Goal: Task Accomplishment & Management: Use online tool/utility

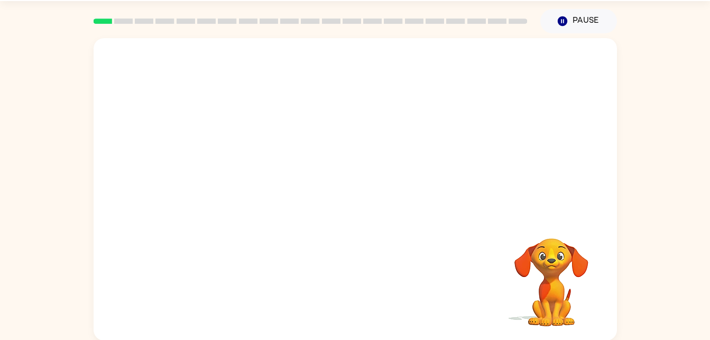
scroll to position [32, 0]
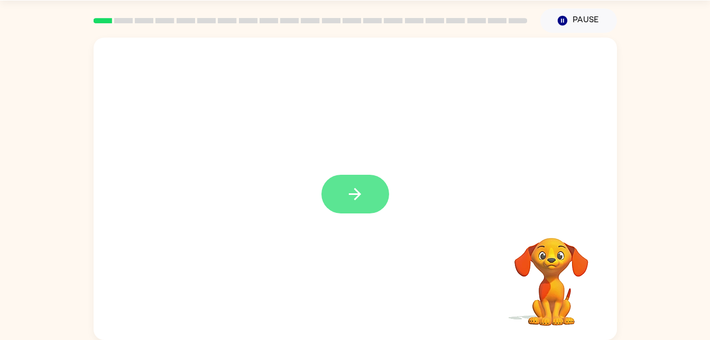
click at [342, 191] on button "button" at bounding box center [356, 194] width 68 height 39
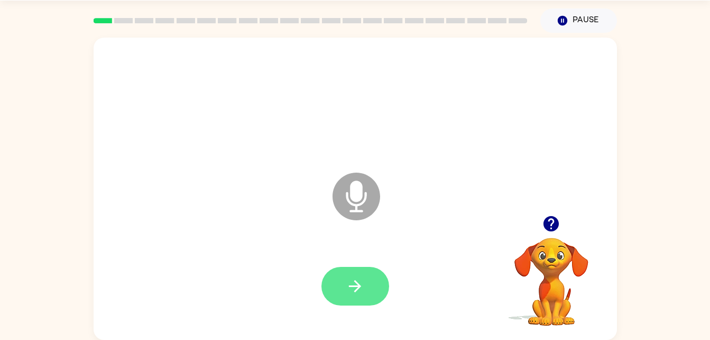
click at [361, 290] on icon "button" at bounding box center [355, 286] width 19 height 19
click at [364, 257] on div at bounding box center [355, 286] width 502 height 87
click at [346, 280] on icon "button" at bounding box center [355, 286] width 19 height 19
click at [355, 279] on icon "button" at bounding box center [355, 286] width 19 height 19
click at [353, 279] on icon "button" at bounding box center [355, 286] width 19 height 19
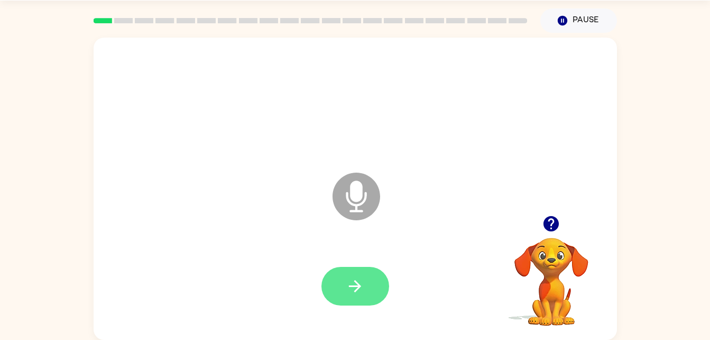
click at [365, 287] on button "button" at bounding box center [356, 286] width 68 height 39
click at [353, 285] on icon "button" at bounding box center [355, 286] width 12 height 12
click at [330, 282] on button "button" at bounding box center [356, 286] width 68 height 39
click at [346, 280] on icon "button" at bounding box center [355, 286] width 19 height 19
click at [377, 276] on button "button" at bounding box center [356, 286] width 68 height 39
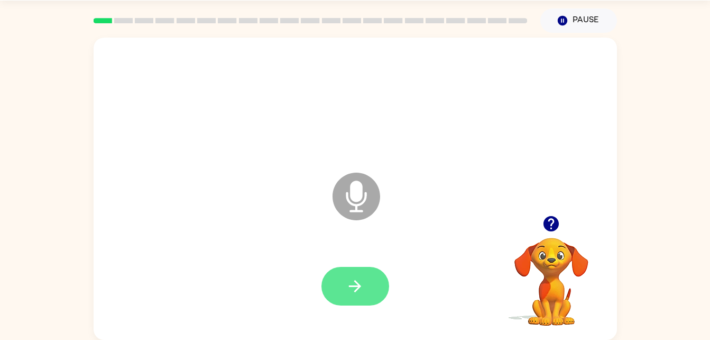
click at [356, 289] on icon "button" at bounding box center [355, 286] width 12 height 12
click at [335, 272] on button "button" at bounding box center [356, 286] width 68 height 39
click at [350, 288] on icon "button" at bounding box center [355, 286] width 19 height 19
click at [384, 272] on div at bounding box center [356, 286] width 68 height 39
click at [353, 303] on button "button" at bounding box center [356, 286] width 68 height 39
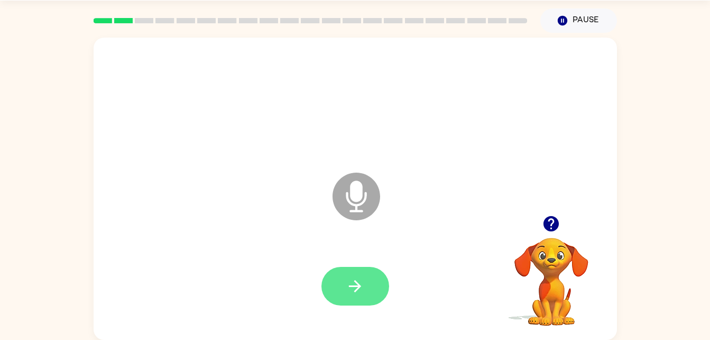
click at [366, 285] on button "button" at bounding box center [356, 286] width 68 height 39
click at [360, 296] on button "button" at bounding box center [356, 286] width 68 height 39
click at [348, 292] on icon "button" at bounding box center [355, 286] width 19 height 19
click at [356, 278] on icon "button" at bounding box center [355, 286] width 19 height 19
click at [366, 282] on button "button" at bounding box center [356, 286] width 68 height 39
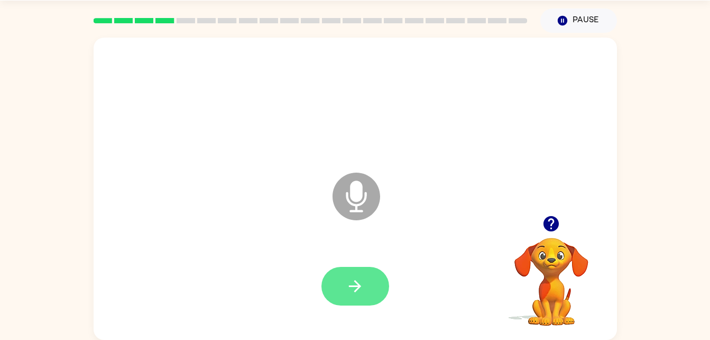
click at [372, 274] on button "button" at bounding box center [356, 286] width 68 height 39
click at [556, 222] on icon "button" at bounding box center [551, 223] width 15 height 15
click at [367, 290] on button "button" at bounding box center [356, 286] width 68 height 39
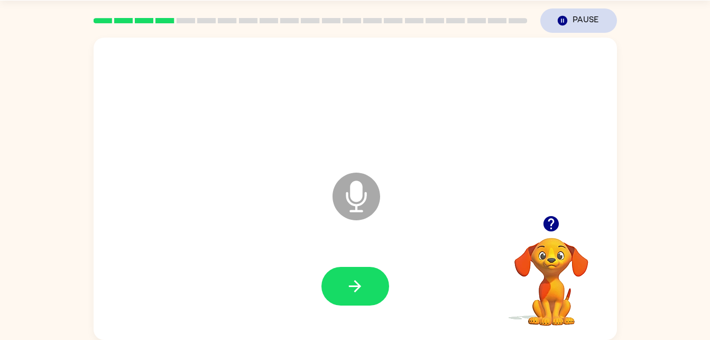
click at [581, 23] on button "Pause Pause" at bounding box center [579, 20] width 77 height 24
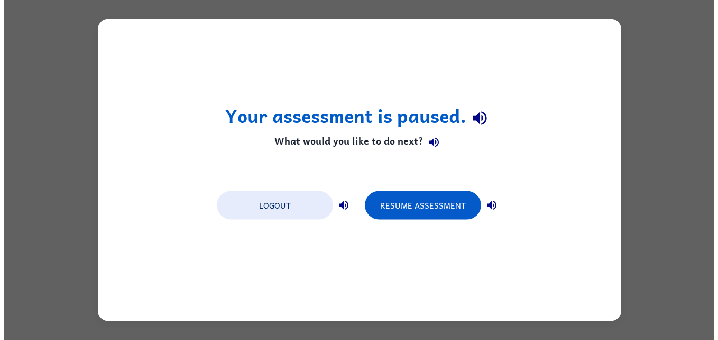
scroll to position [0, 0]
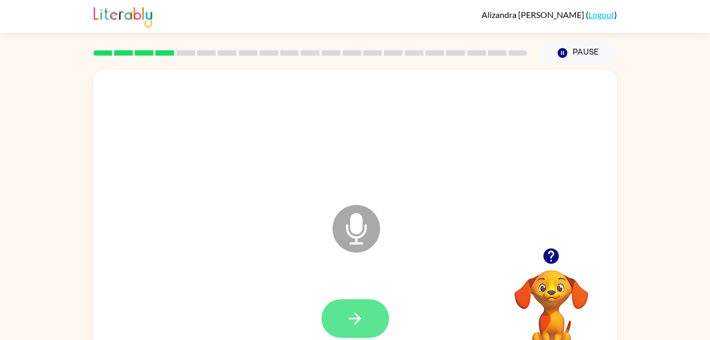
click at [370, 309] on button "button" at bounding box center [356, 318] width 68 height 39
click at [347, 325] on icon "button" at bounding box center [355, 318] width 19 height 19
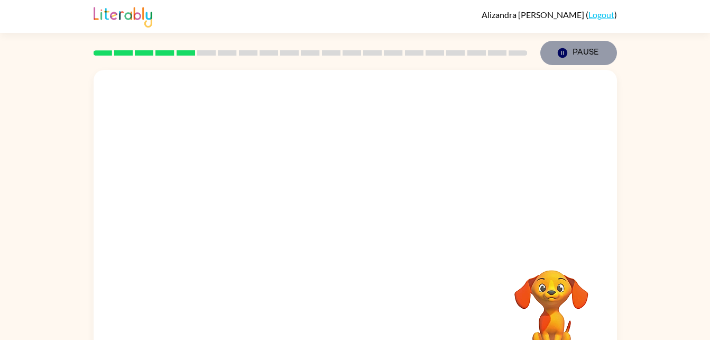
click at [581, 59] on button "Pause Pause" at bounding box center [579, 53] width 77 height 24
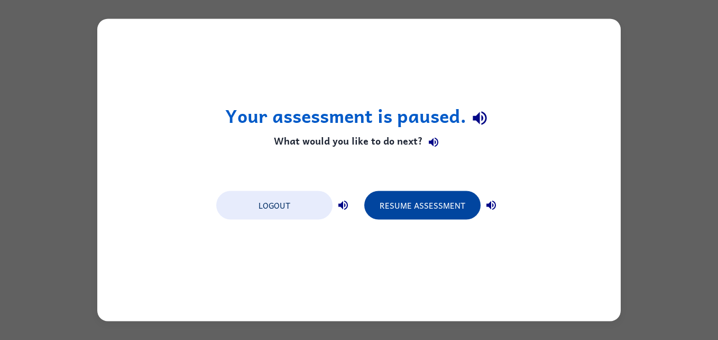
click at [431, 213] on button "Resume Assessment" at bounding box center [422, 205] width 116 height 29
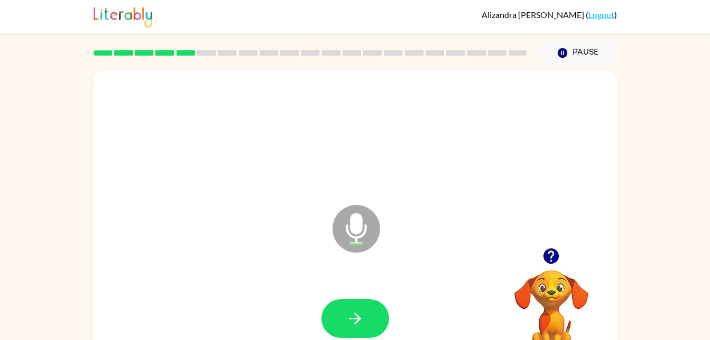
click at [340, 287] on div at bounding box center [355, 318] width 502 height 87
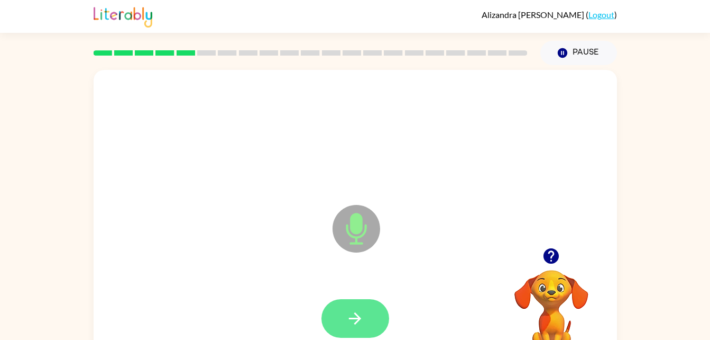
click at [366, 304] on button "button" at bounding box center [356, 318] width 68 height 39
click at [361, 317] on icon "button" at bounding box center [355, 318] width 19 height 19
click at [368, 305] on button "button" at bounding box center [356, 318] width 68 height 39
click at [357, 309] on icon "button" at bounding box center [355, 318] width 19 height 19
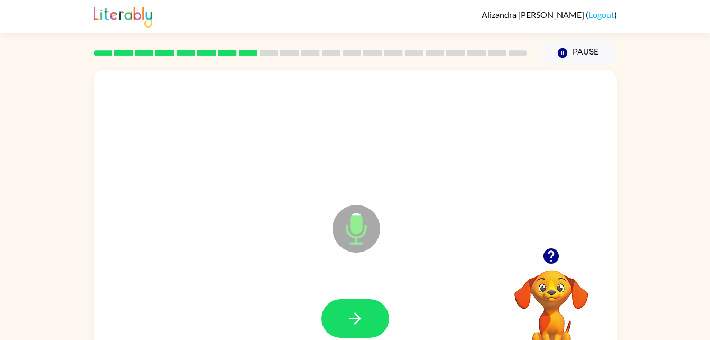
click at [555, 252] on icon "button" at bounding box center [551, 255] width 15 height 15
click at [365, 320] on button "button" at bounding box center [356, 318] width 68 height 39
click at [359, 317] on icon "button" at bounding box center [355, 318] width 12 height 12
click at [364, 332] on button "button" at bounding box center [356, 318] width 68 height 39
click at [360, 315] on icon "button" at bounding box center [355, 318] width 19 height 19
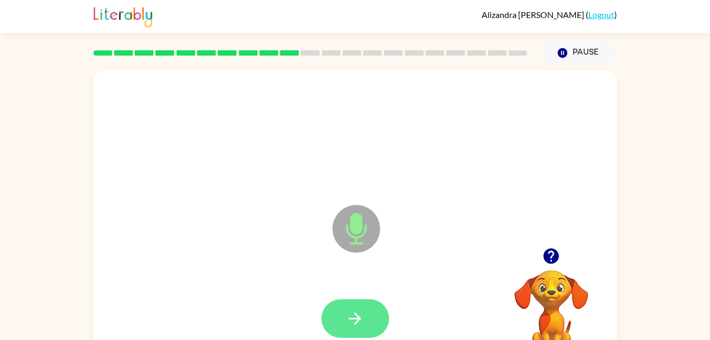
click at [365, 314] on button "button" at bounding box center [356, 318] width 68 height 39
click at [359, 326] on icon "button" at bounding box center [355, 318] width 19 height 19
click at [376, 314] on button "button" at bounding box center [356, 318] width 68 height 39
click at [374, 319] on button "button" at bounding box center [356, 318] width 68 height 39
click at [370, 306] on button "button" at bounding box center [356, 318] width 68 height 39
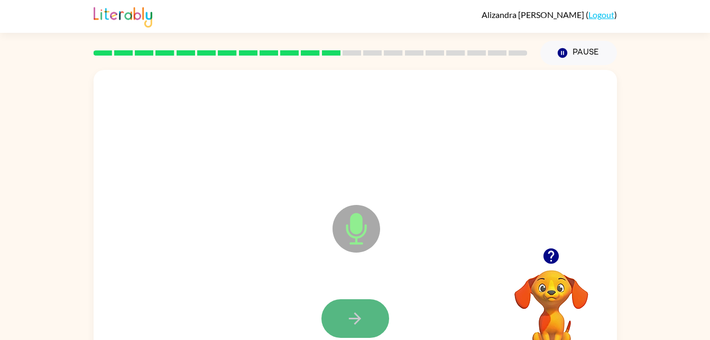
click at [357, 316] on icon "button" at bounding box center [355, 318] width 19 height 19
click at [369, 317] on button "button" at bounding box center [356, 318] width 68 height 39
click at [373, 327] on button "button" at bounding box center [356, 318] width 68 height 39
click at [367, 323] on button "button" at bounding box center [356, 318] width 68 height 39
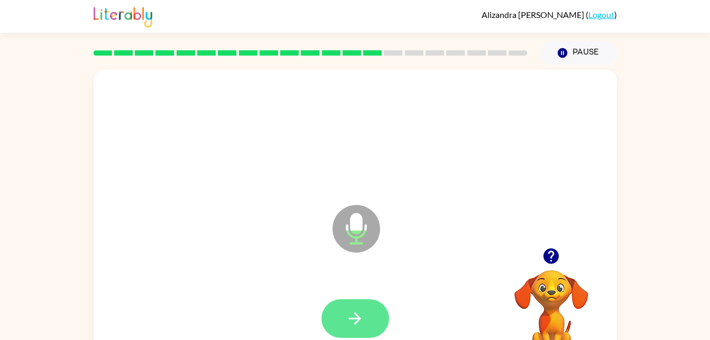
click at [365, 308] on button "button" at bounding box center [356, 318] width 68 height 39
click at [361, 318] on icon "button" at bounding box center [355, 318] width 12 height 12
click at [361, 325] on icon "button" at bounding box center [355, 318] width 19 height 19
click at [383, 316] on button "button" at bounding box center [356, 318] width 68 height 39
click at [346, 327] on button "button" at bounding box center [356, 318] width 68 height 39
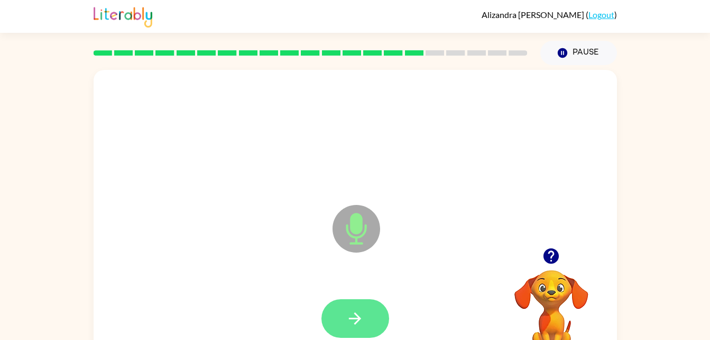
click at [362, 301] on button "button" at bounding box center [356, 318] width 68 height 39
click at [370, 322] on button "button" at bounding box center [356, 318] width 68 height 39
click at [342, 299] on button "button" at bounding box center [356, 318] width 68 height 39
click at [364, 309] on button "button" at bounding box center [356, 318] width 68 height 39
click at [354, 310] on icon "button" at bounding box center [355, 318] width 19 height 19
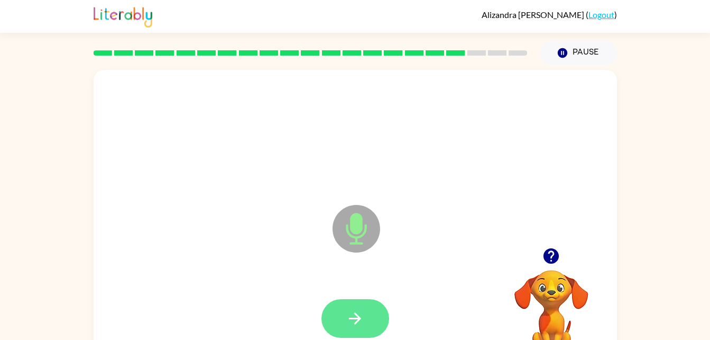
click at [357, 319] on icon "button" at bounding box center [355, 318] width 19 height 19
click at [346, 315] on icon "button" at bounding box center [355, 318] width 19 height 19
click at [342, 317] on button "button" at bounding box center [356, 318] width 68 height 39
click at [338, 328] on button "button" at bounding box center [356, 318] width 68 height 39
click at [359, 321] on icon "button" at bounding box center [355, 318] width 19 height 19
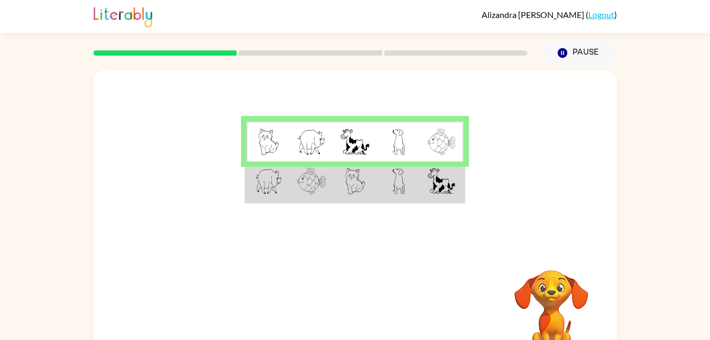
click at [301, 186] on img at bounding box center [311, 181] width 29 height 26
click at [262, 179] on img at bounding box center [269, 181] width 28 height 26
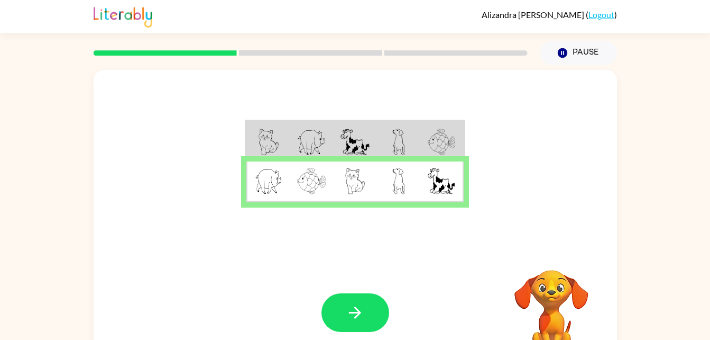
click at [358, 184] on img at bounding box center [355, 181] width 20 height 26
click at [463, 177] on td at bounding box center [441, 181] width 43 height 41
click at [372, 315] on button "button" at bounding box center [356, 312] width 68 height 39
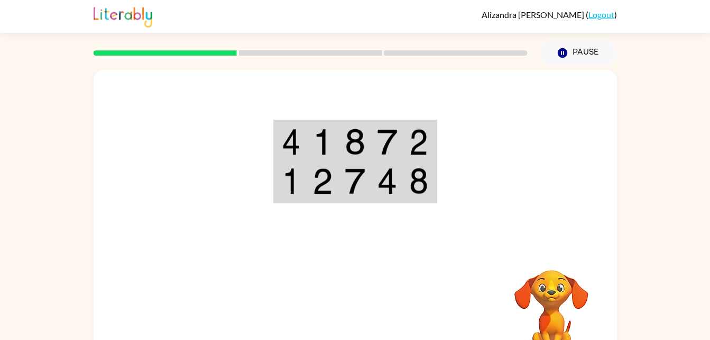
click at [321, 147] on img at bounding box center [323, 142] width 20 height 26
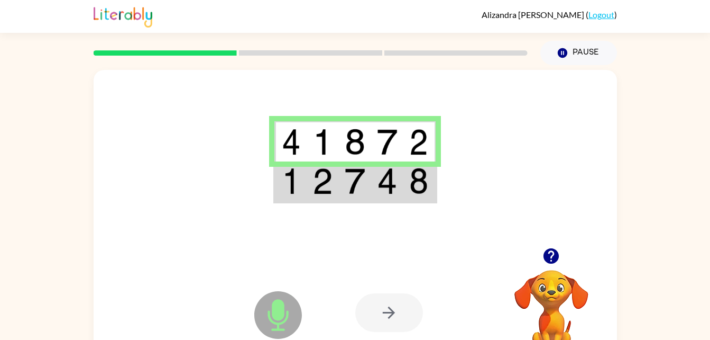
click at [323, 182] on img at bounding box center [323, 181] width 20 height 26
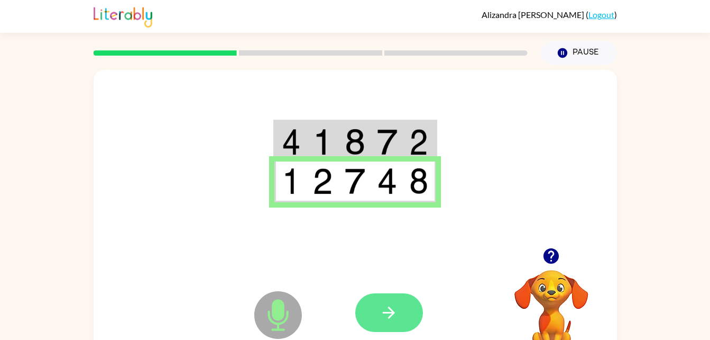
click at [383, 317] on icon "button" at bounding box center [389, 312] width 19 height 19
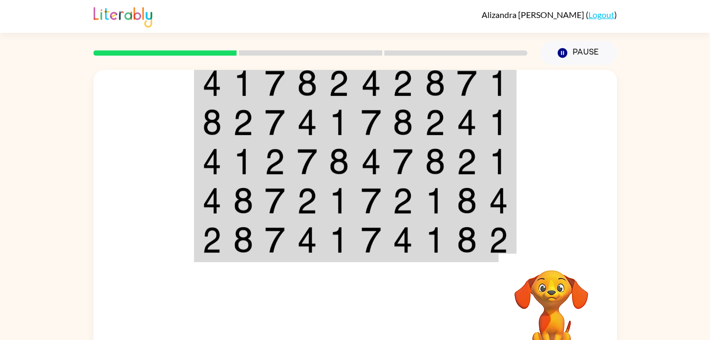
click at [263, 79] on td at bounding box center [275, 82] width 32 height 41
click at [222, 86] on td at bounding box center [211, 82] width 32 height 41
click at [208, 90] on img at bounding box center [212, 83] width 19 height 26
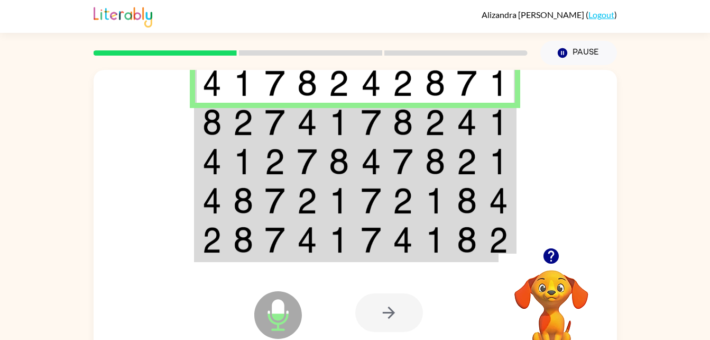
click at [205, 93] on img at bounding box center [212, 83] width 19 height 26
click at [240, 122] on img at bounding box center [243, 122] width 20 height 26
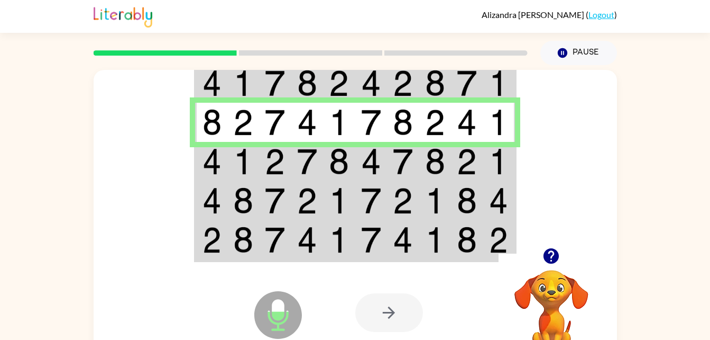
click at [246, 158] on img at bounding box center [243, 161] width 20 height 26
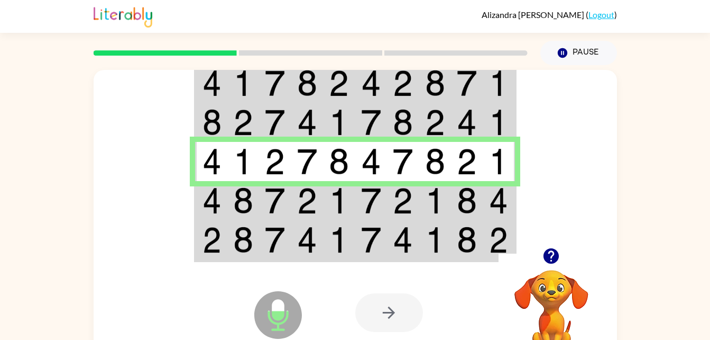
click at [265, 196] on img at bounding box center [275, 200] width 20 height 26
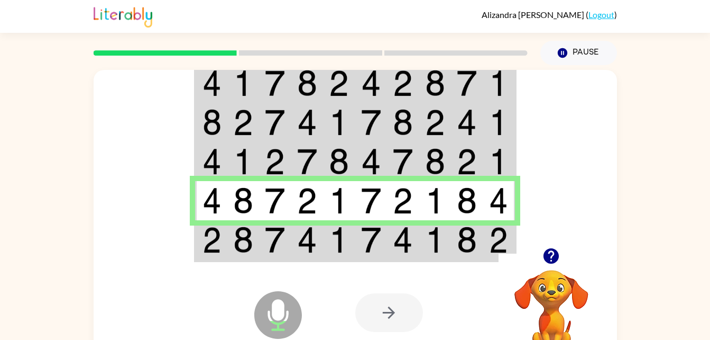
click at [297, 181] on td at bounding box center [307, 200] width 32 height 39
click at [255, 175] on td at bounding box center [243, 161] width 32 height 39
click at [300, 159] on img at bounding box center [307, 161] width 20 height 26
click at [261, 246] on td at bounding box center [275, 240] width 32 height 41
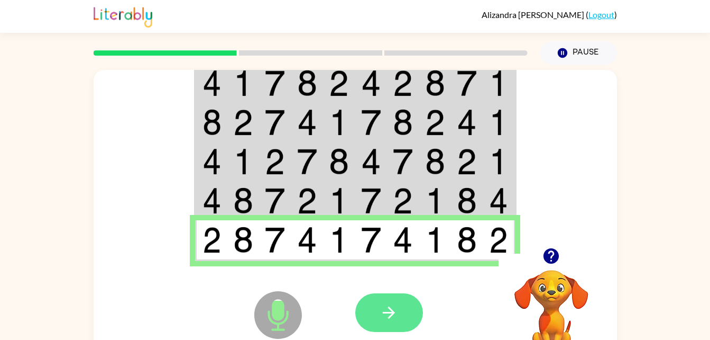
click at [395, 318] on icon "button" at bounding box center [389, 312] width 19 height 19
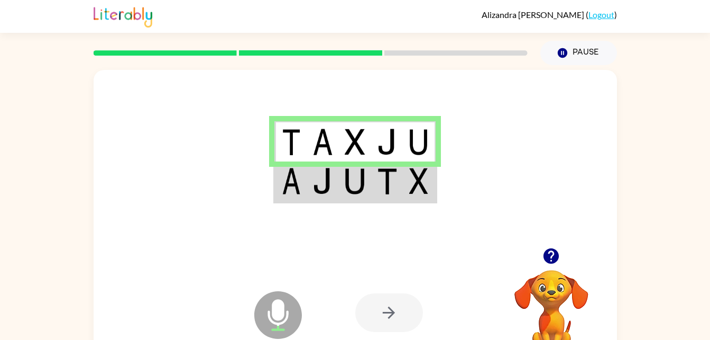
click at [267, 193] on div at bounding box center [356, 159] width 524 height 178
click at [312, 190] on td at bounding box center [323, 181] width 32 height 41
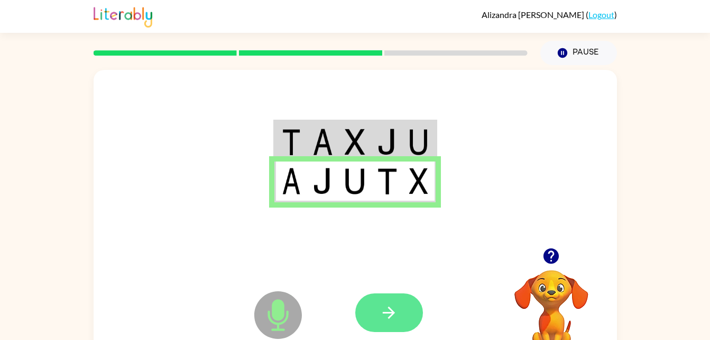
click at [372, 331] on button "button" at bounding box center [389, 312] width 68 height 39
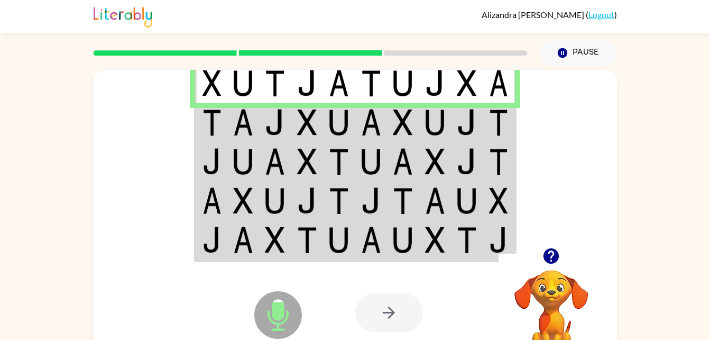
click at [250, 117] on img at bounding box center [243, 122] width 20 height 26
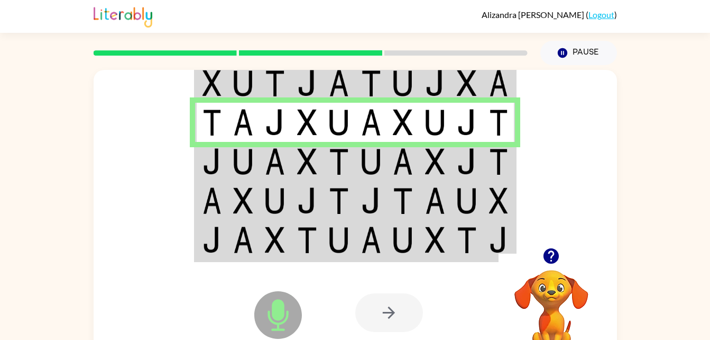
click at [330, 148] on td at bounding box center [339, 161] width 32 height 39
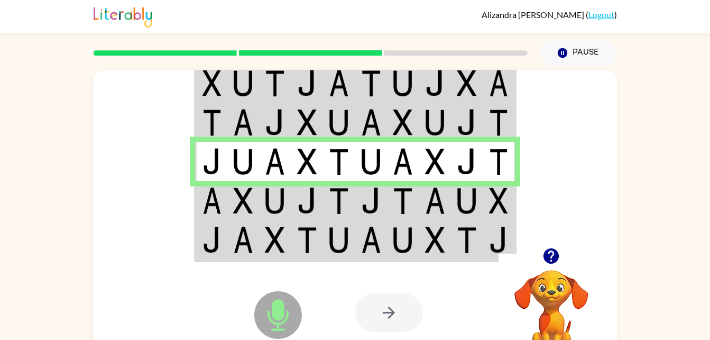
click at [266, 194] on img at bounding box center [275, 200] width 20 height 26
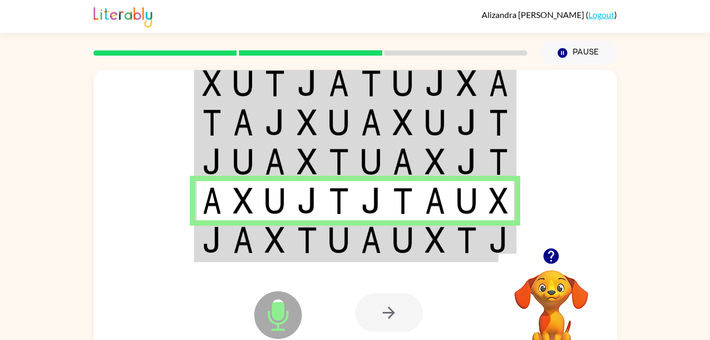
click at [296, 223] on td at bounding box center [307, 240] width 32 height 41
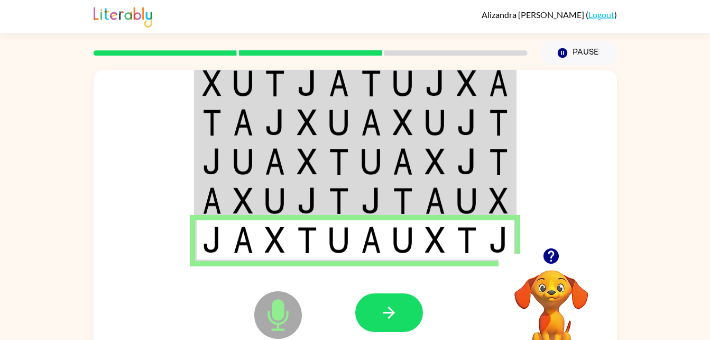
click at [284, 325] on icon at bounding box center [278, 315] width 48 height 48
click at [373, 319] on button "button" at bounding box center [389, 312] width 68 height 39
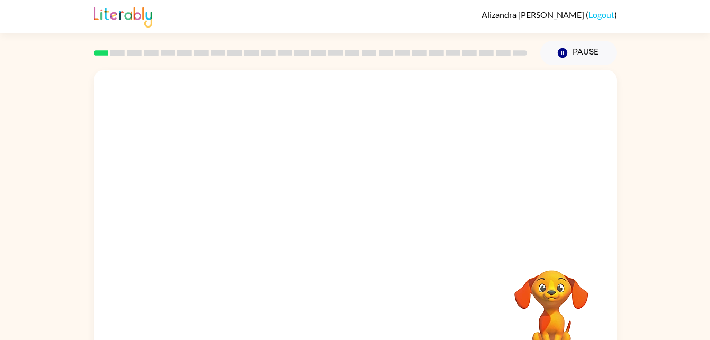
scroll to position [32, 0]
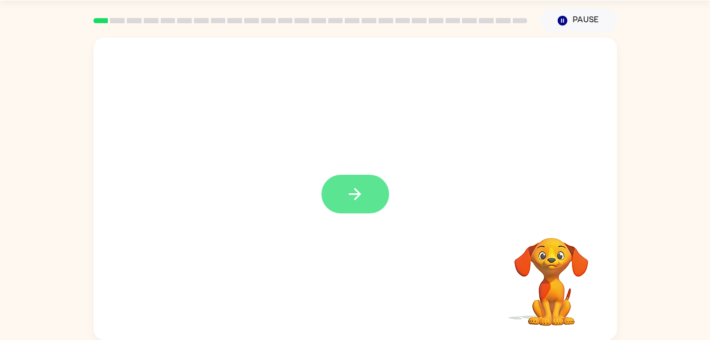
click at [356, 195] on icon "button" at bounding box center [355, 194] width 19 height 19
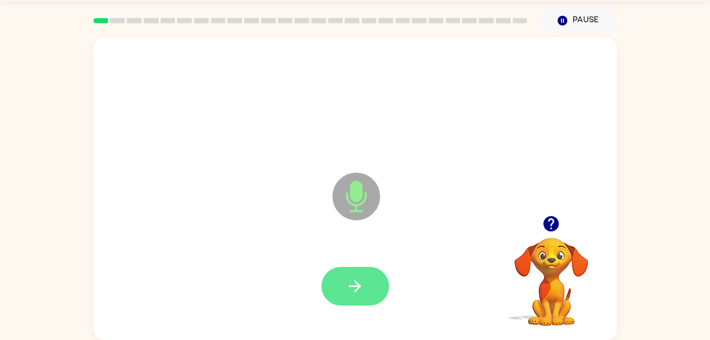
click at [370, 287] on button "button" at bounding box center [356, 286] width 68 height 39
click at [367, 297] on button "button" at bounding box center [356, 286] width 68 height 39
click at [377, 300] on button "button" at bounding box center [356, 286] width 68 height 39
click at [361, 273] on button "button" at bounding box center [356, 286] width 68 height 39
click at [342, 296] on button "button" at bounding box center [356, 286] width 68 height 39
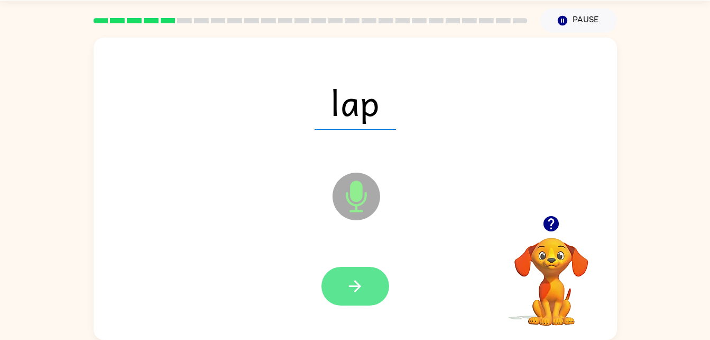
click at [364, 293] on icon "button" at bounding box center [355, 286] width 19 height 19
click at [363, 267] on button "button" at bounding box center [356, 286] width 68 height 39
click at [364, 287] on button "button" at bounding box center [356, 286] width 68 height 39
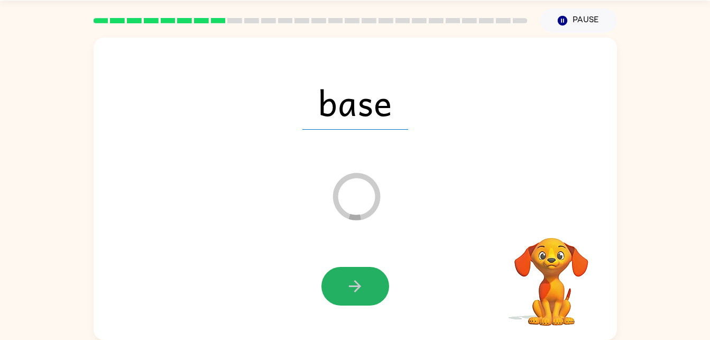
click at [609, 130] on div "base Loader Your response is being sent to our graders" at bounding box center [356, 189] width 524 height 302
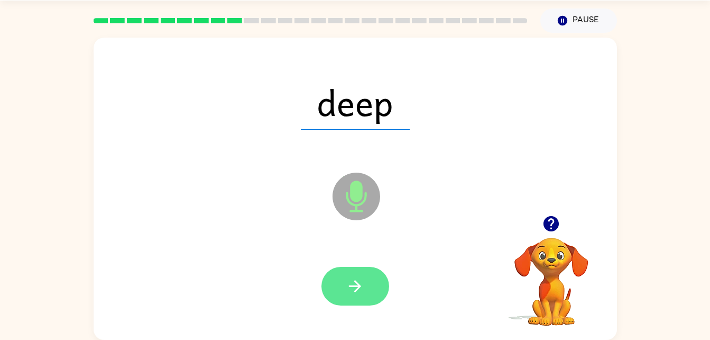
click at [354, 292] on icon "button" at bounding box center [355, 286] width 19 height 19
click at [380, 290] on button "button" at bounding box center [356, 286] width 68 height 39
click at [359, 284] on icon "button" at bounding box center [355, 286] width 12 height 12
click at [367, 301] on button "button" at bounding box center [356, 286] width 68 height 39
click at [381, 279] on button "button" at bounding box center [356, 286] width 68 height 39
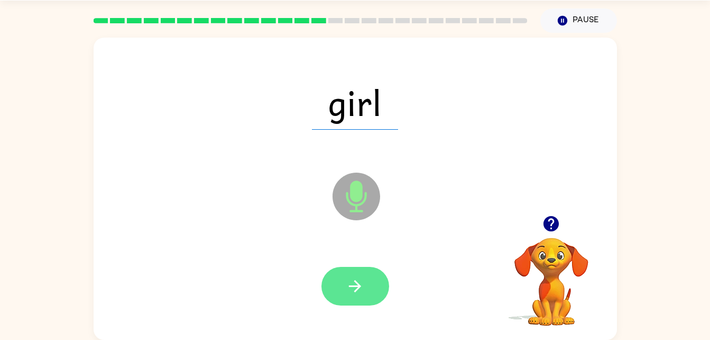
click at [370, 284] on button "button" at bounding box center [356, 286] width 68 height 39
click at [363, 277] on icon "button" at bounding box center [355, 286] width 19 height 19
click at [383, 290] on button "button" at bounding box center [356, 286] width 68 height 39
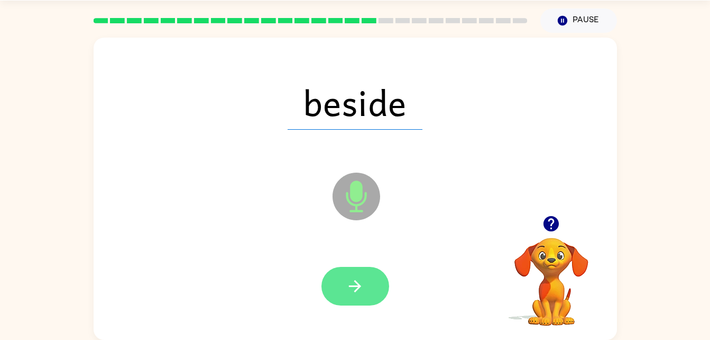
click at [347, 292] on icon "button" at bounding box center [355, 286] width 19 height 19
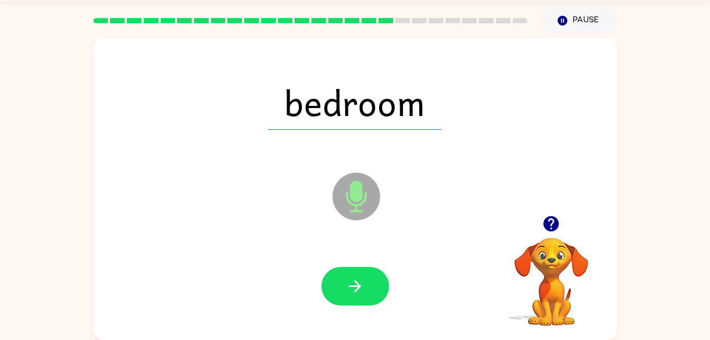
click at [562, 236] on div at bounding box center [552, 223] width 106 height 27
click at [563, 226] on button "button" at bounding box center [551, 223] width 27 height 27
click at [358, 283] on icon "button" at bounding box center [355, 286] width 12 height 12
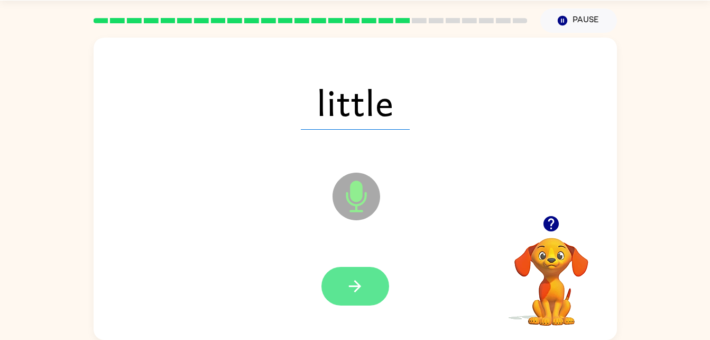
click at [359, 277] on icon "button" at bounding box center [355, 286] width 19 height 19
click at [353, 297] on button "button" at bounding box center [356, 286] width 68 height 39
click at [369, 282] on button "button" at bounding box center [356, 286] width 68 height 39
click at [351, 285] on icon "button" at bounding box center [355, 286] width 19 height 19
click at [359, 273] on button "button" at bounding box center [356, 286] width 68 height 39
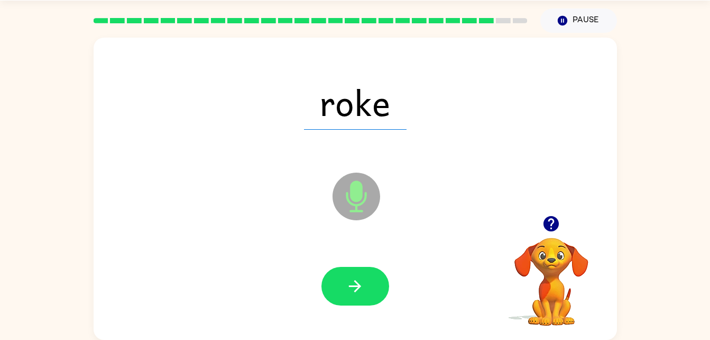
click at [384, 259] on div at bounding box center [355, 286] width 502 height 87
click at [354, 299] on button "button" at bounding box center [356, 286] width 68 height 39
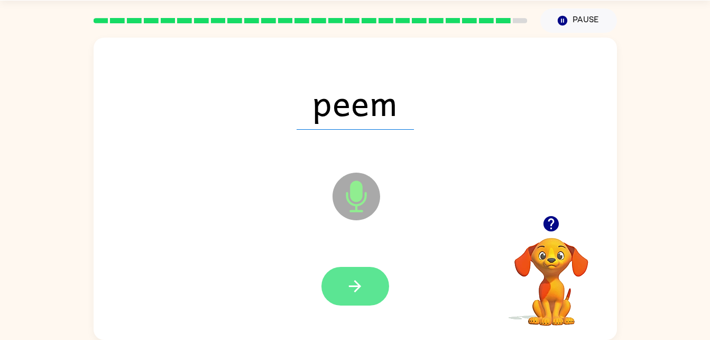
click at [352, 281] on icon "button" at bounding box center [355, 286] width 19 height 19
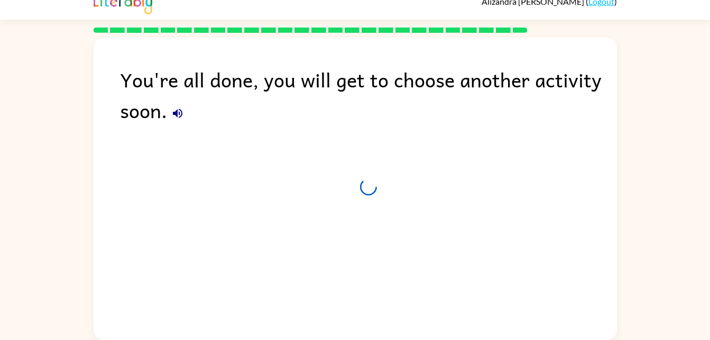
scroll to position [13, 0]
